Goal: Information Seeking & Learning: Learn about a topic

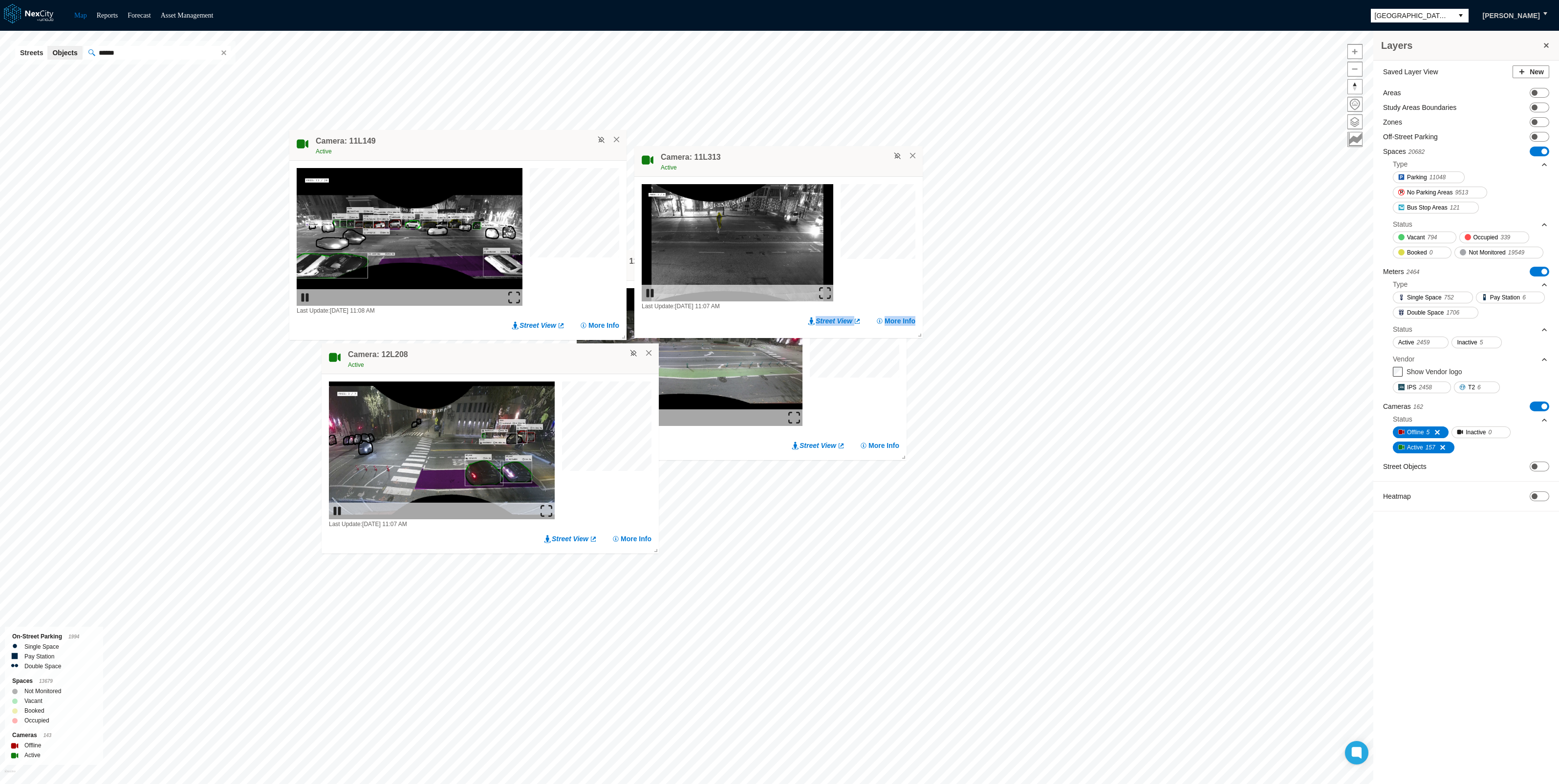
drag, startPoint x: 945, startPoint y: 337, endPoint x: 902, endPoint y: 310, distance: 50.8
click at [902, 310] on div "Camera: 11L313 Active Last Update: [DATE] 11:07 AM Street View More Info" at bounding box center [778, 241] width 288 height 192
drag, startPoint x: 917, startPoint y: 332, endPoint x: 845, endPoint y: 266, distance: 97.7
click at [845, 266] on div "Camera: 11L313 Active Last Update: [DATE] 11:07 AM Street View More Info" at bounding box center [778, 241] width 288 height 192
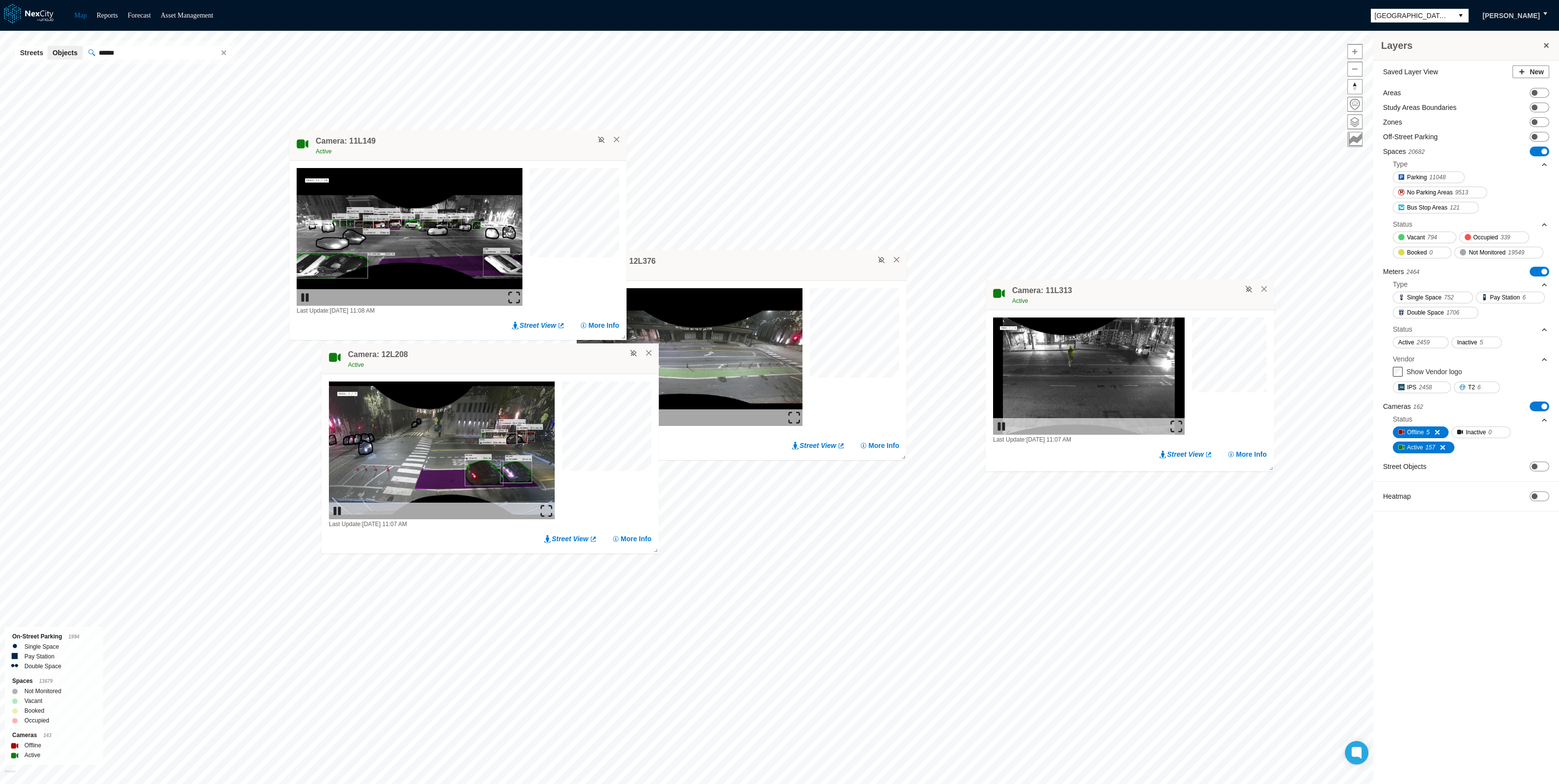
drag, startPoint x: 777, startPoint y: 164, endPoint x: 1121, endPoint y: 288, distance: 365.7
click at [1121, 288] on div "Camera: 11L313 Active" at bounding box center [1129, 295] width 288 height 31
click at [1271, 469] on span at bounding box center [1269, 466] width 10 height 10
drag, startPoint x: 1271, startPoint y: 469, endPoint x: 1199, endPoint y: 402, distance: 98.4
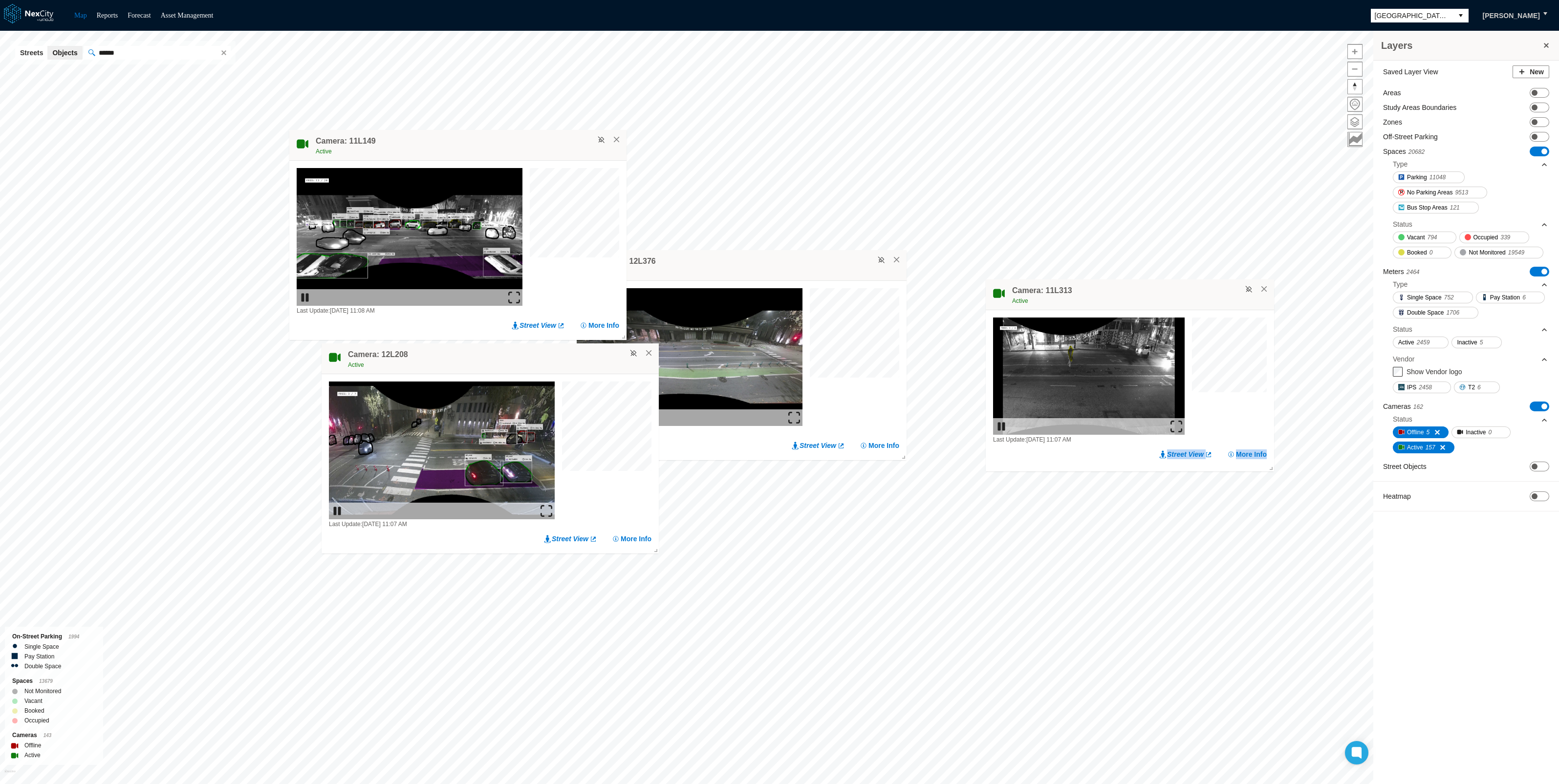
click at [1199, 402] on div "Camera: 11L313 Active Last Update: [DATE] 11:07 AM Street View More Info" at bounding box center [1129, 375] width 288 height 192
click at [618, 138] on button "×" at bounding box center [616, 139] width 9 height 9
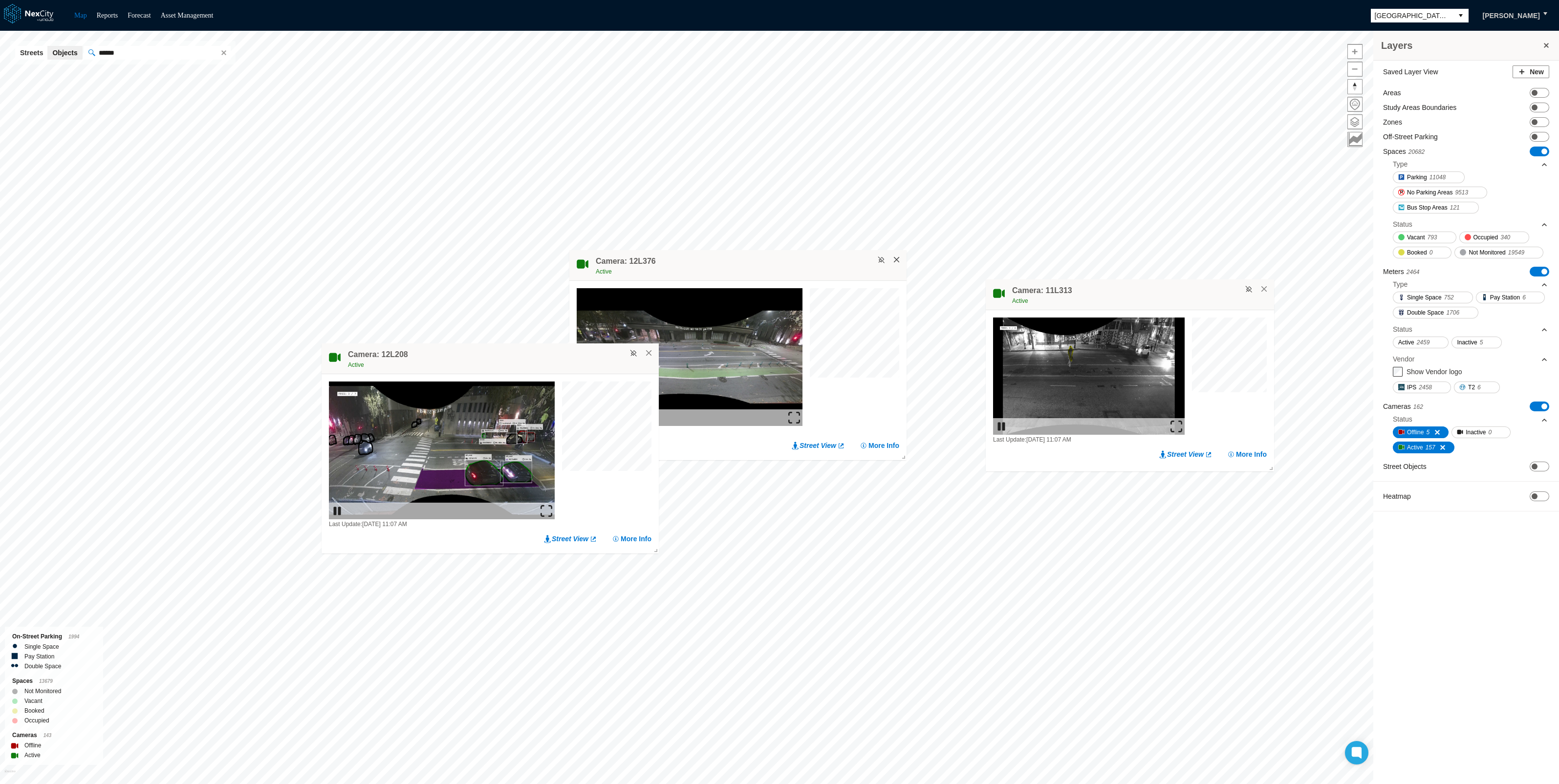
click at [897, 260] on button "×" at bounding box center [896, 260] width 9 height 9
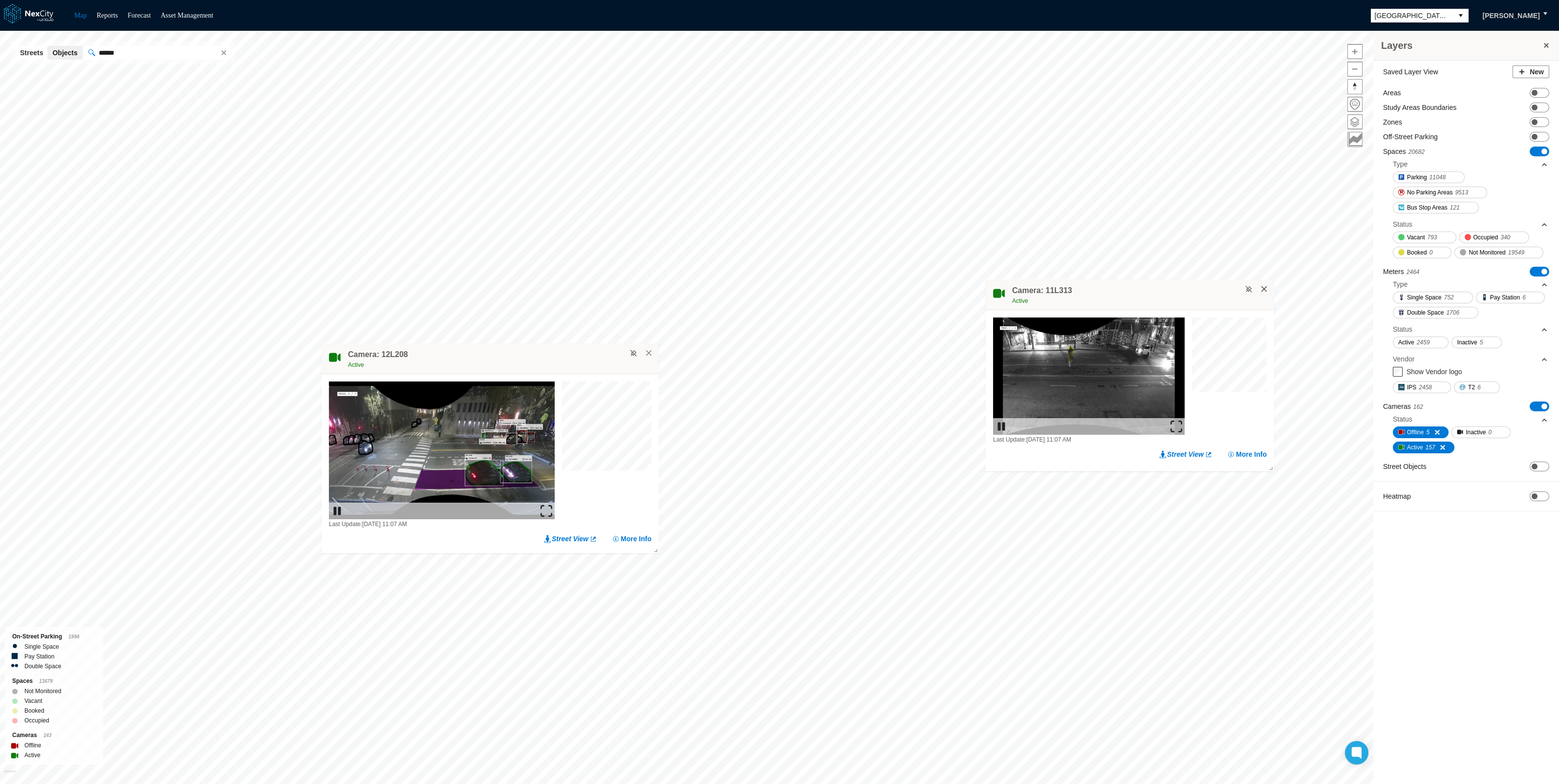
click at [1263, 290] on button "×" at bounding box center [1264, 289] width 9 height 9
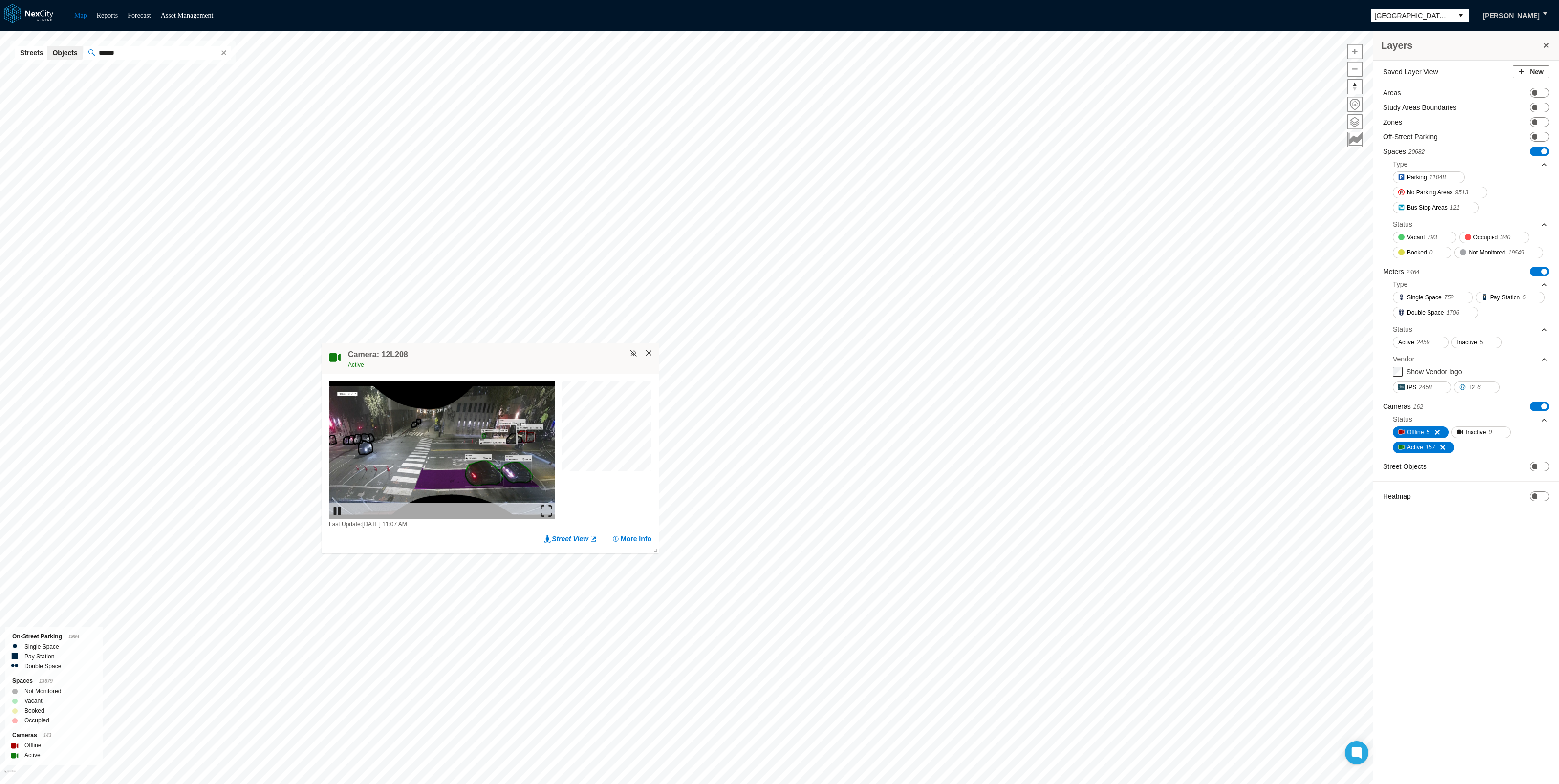
click at [648, 349] on button "×" at bounding box center [648, 353] width 9 height 9
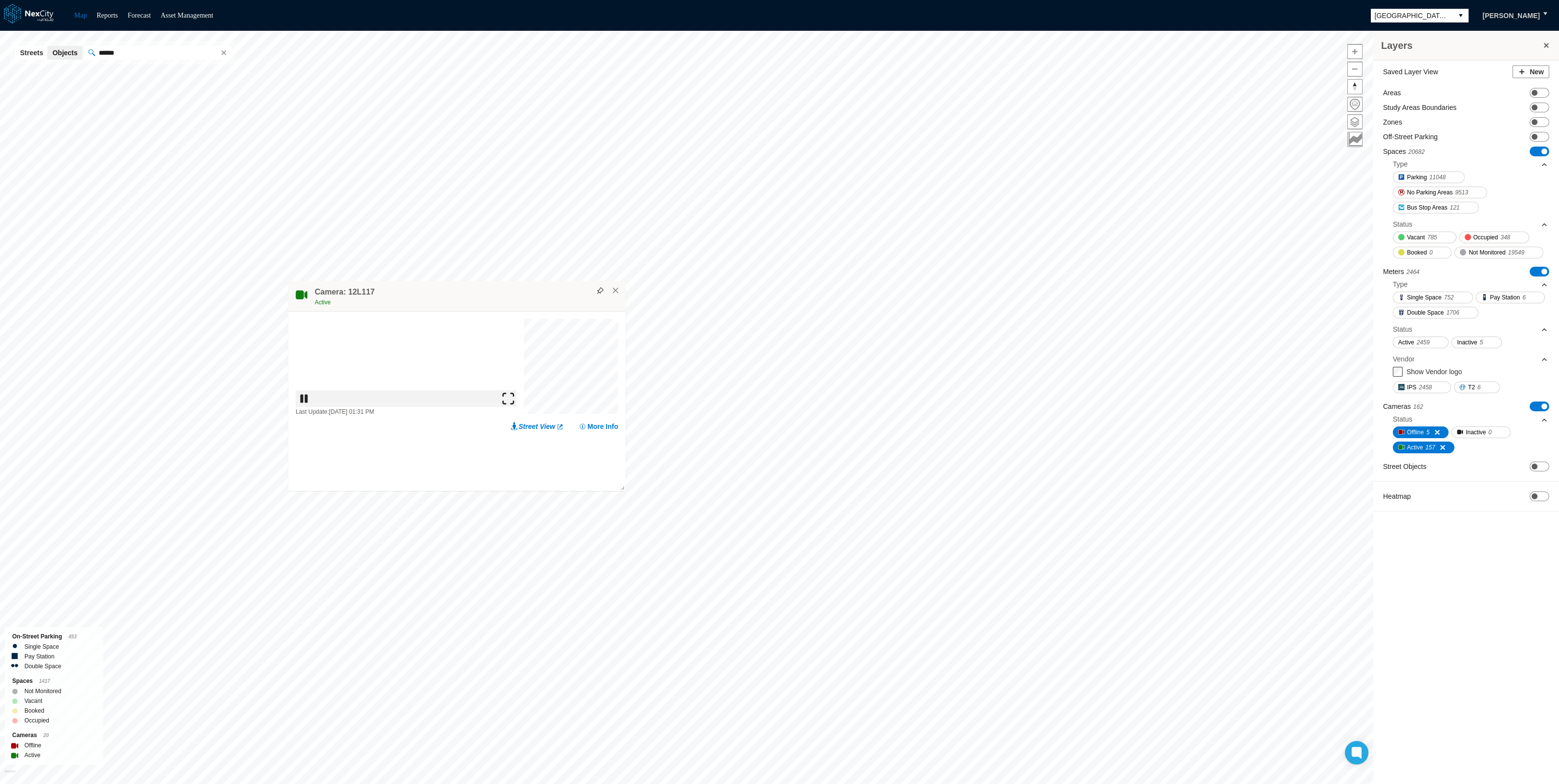
drag, startPoint x: 574, startPoint y: 414, endPoint x: 535, endPoint y: 415, distance: 39.0
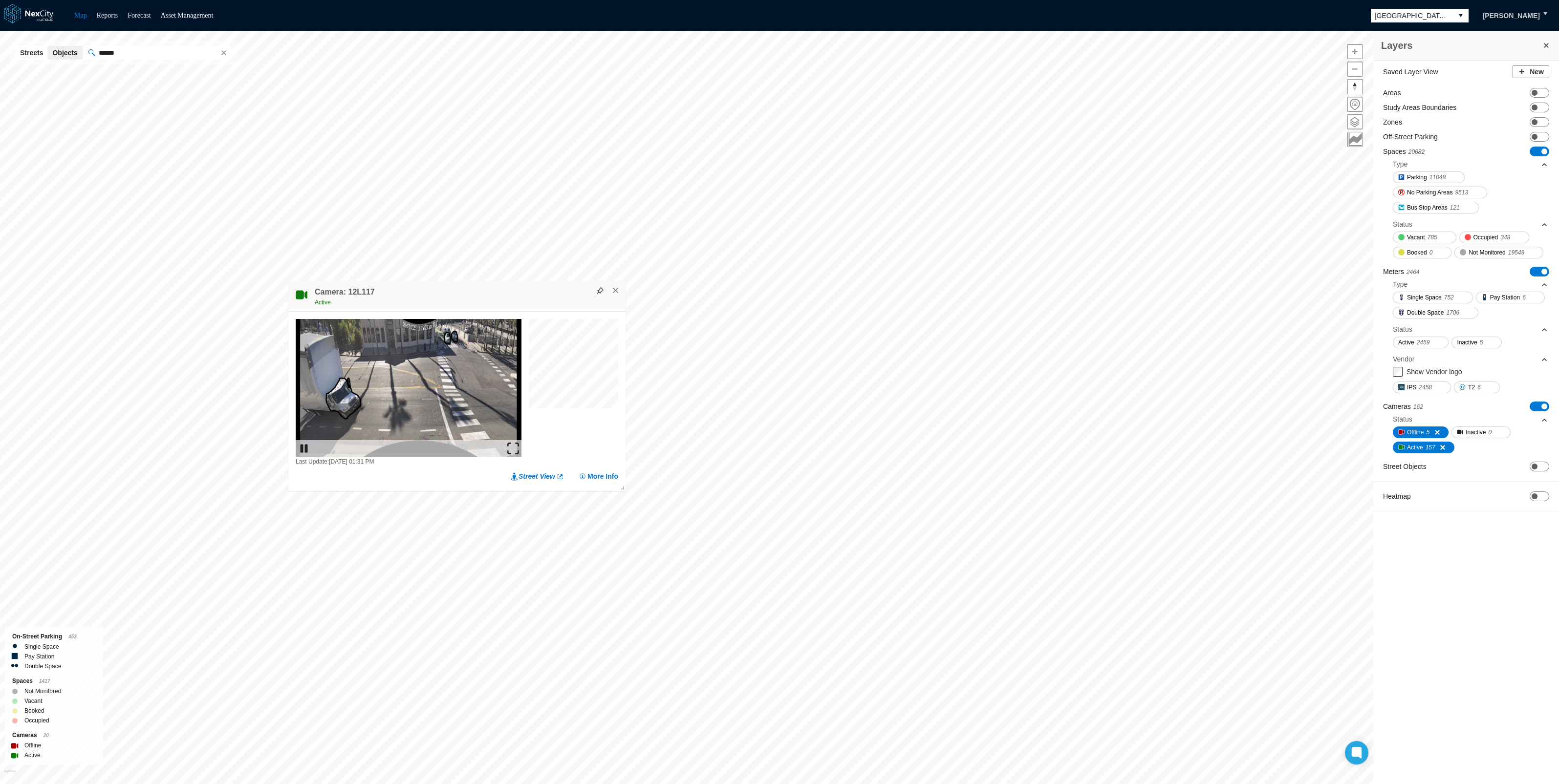
click at [535, 415] on div at bounding box center [573, 393] width 90 height 148
click at [514, 448] on img at bounding box center [513, 449] width 12 height 12
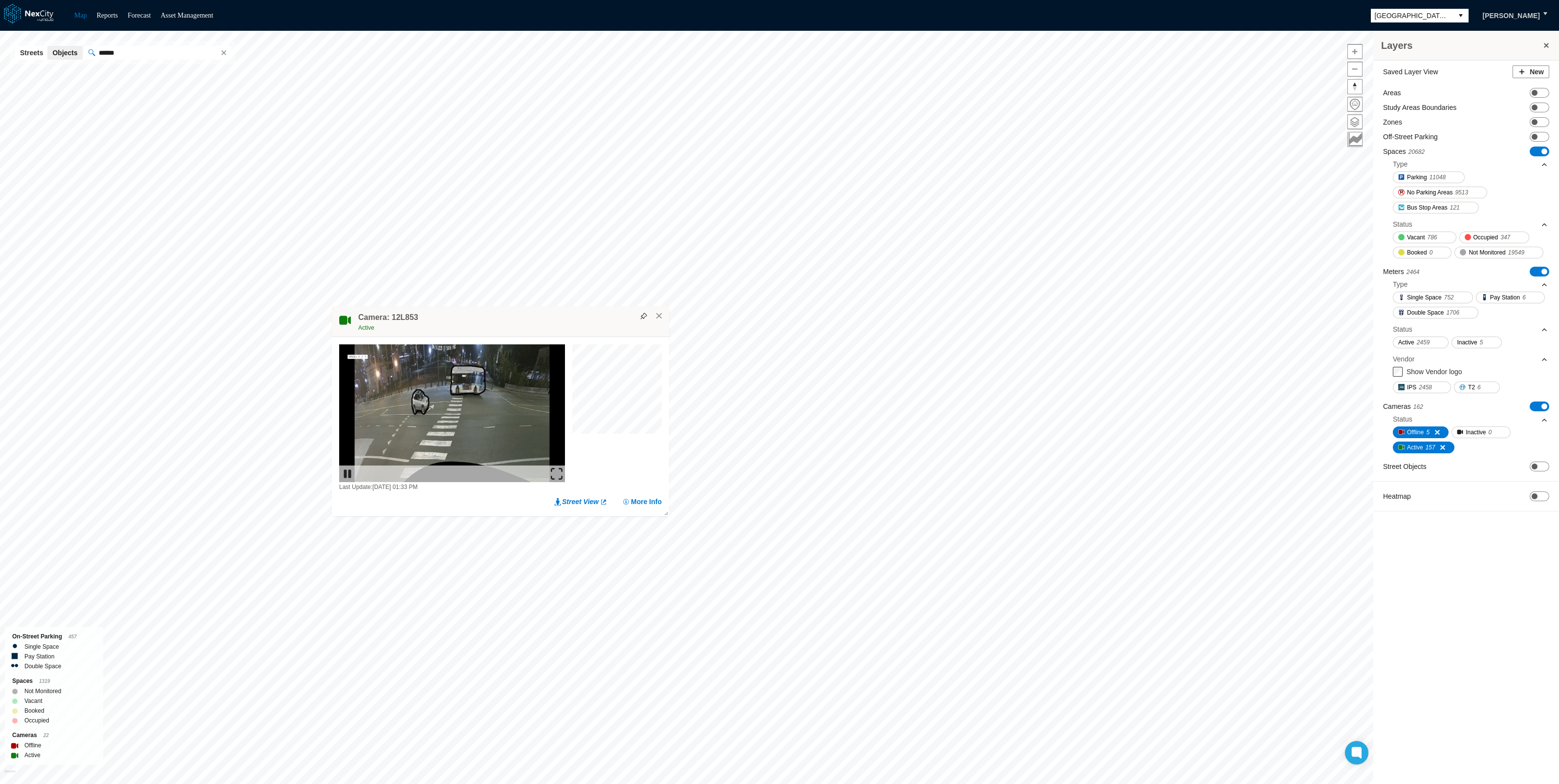
click at [561, 469] on img at bounding box center [557, 474] width 12 height 12
click at [549, 472] on div at bounding box center [452, 474] width 225 height 17
click at [554, 472] on img at bounding box center [557, 474] width 12 height 12
